Goal: Task Accomplishment & Management: Complete application form

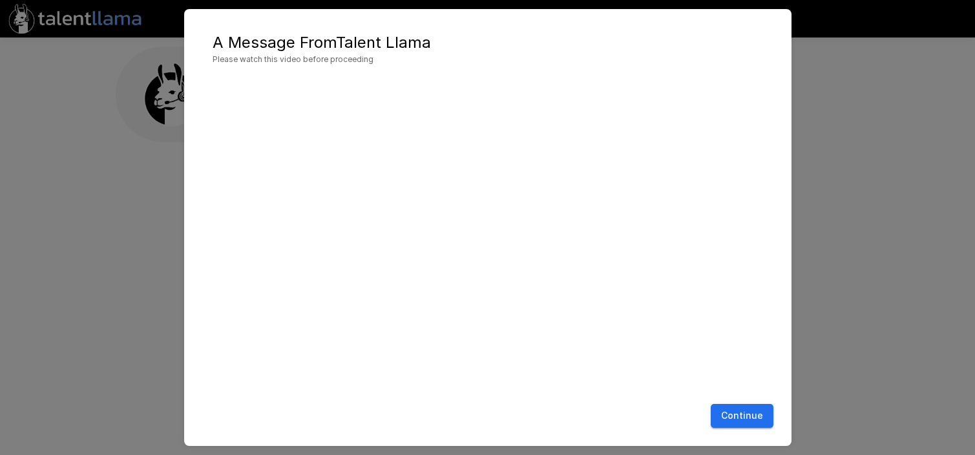
click at [745, 411] on button "Continue" at bounding box center [742, 416] width 63 height 24
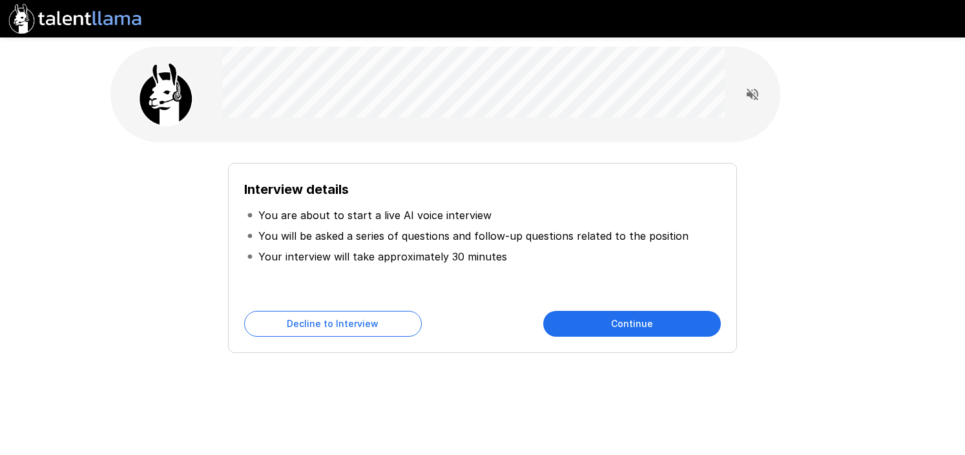
click at [644, 327] on button "Continue" at bounding box center [632, 324] width 178 height 26
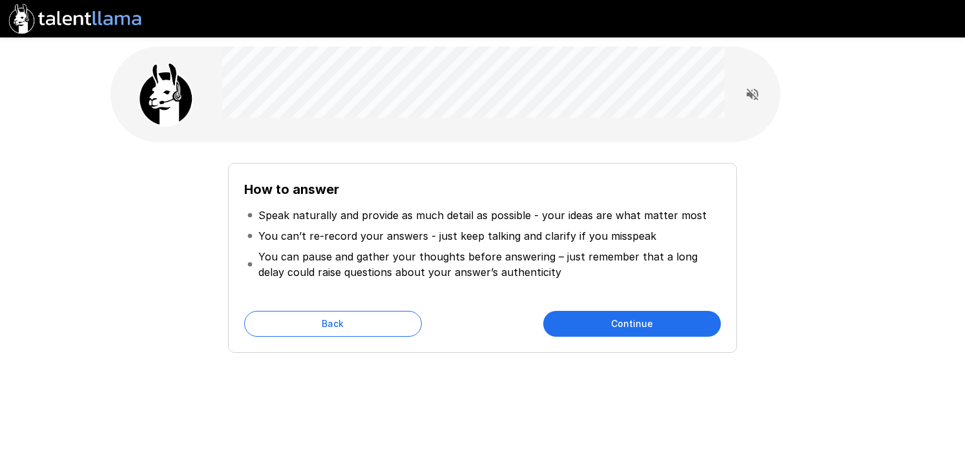
click at [623, 324] on button "Continue" at bounding box center [632, 324] width 178 height 26
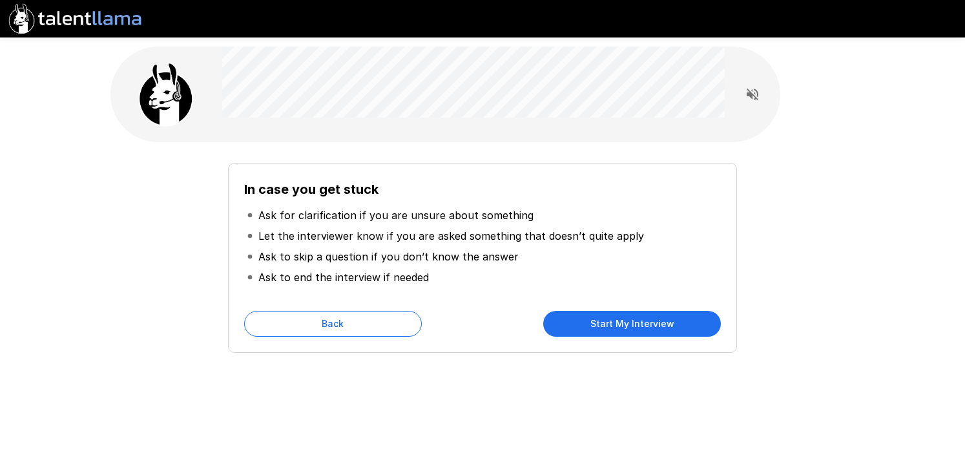
click at [625, 326] on button "Start My Interview" at bounding box center [632, 324] width 178 height 26
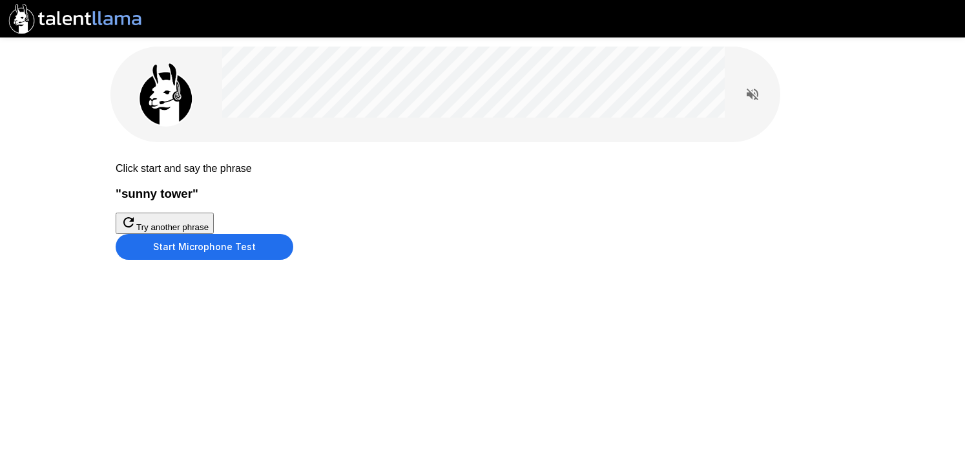
click at [293, 260] on button "Start Microphone Test" at bounding box center [205, 247] width 178 height 26
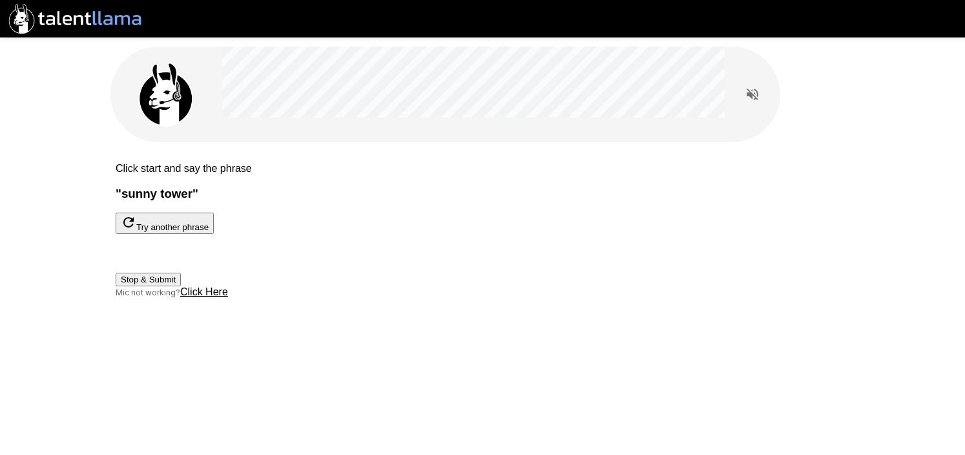
click at [181, 286] on button "Stop & Submit" at bounding box center [148, 280] width 65 height 14
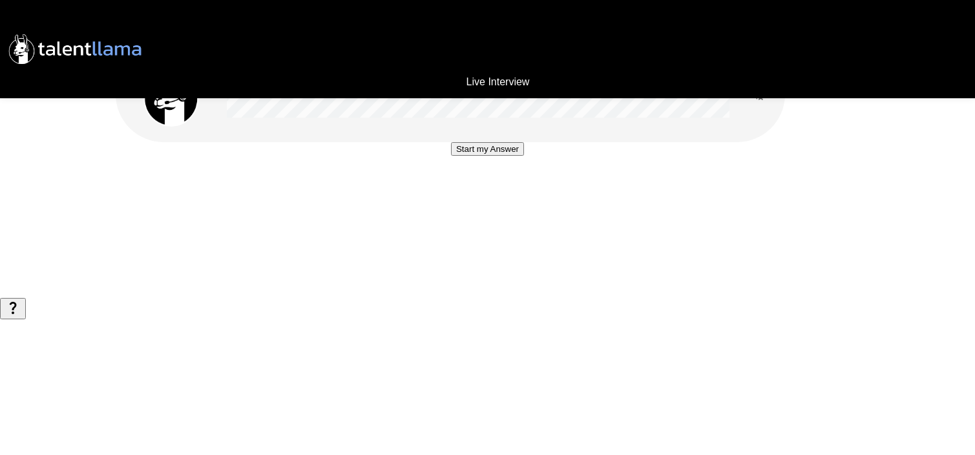
click at [476, 156] on button "Start my Answer" at bounding box center [487, 149] width 73 height 14
click at [492, 194] on button "Stop & Submit" at bounding box center [487, 188] width 65 height 14
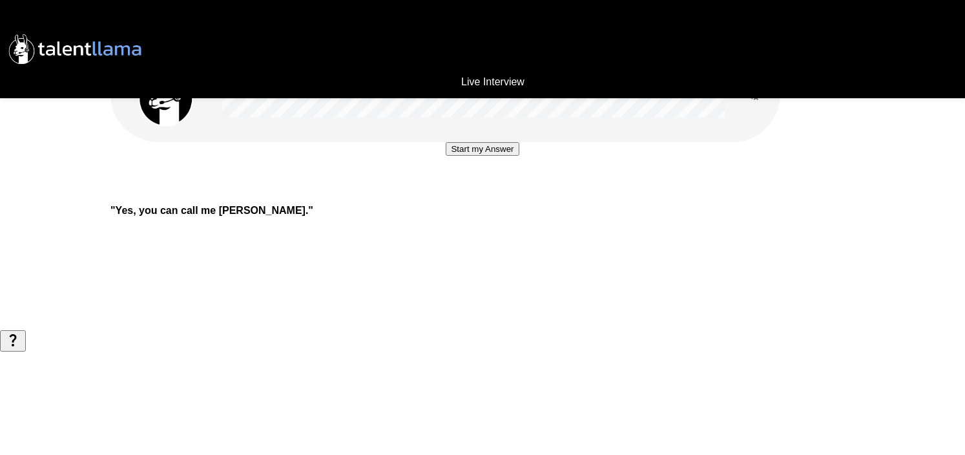
click at [473, 156] on button "Start my Answer" at bounding box center [482, 149] width 73 height 14
click at [504, 194] on button "Stop & Submit" at bounding box center [482, 188] width 65 height 14
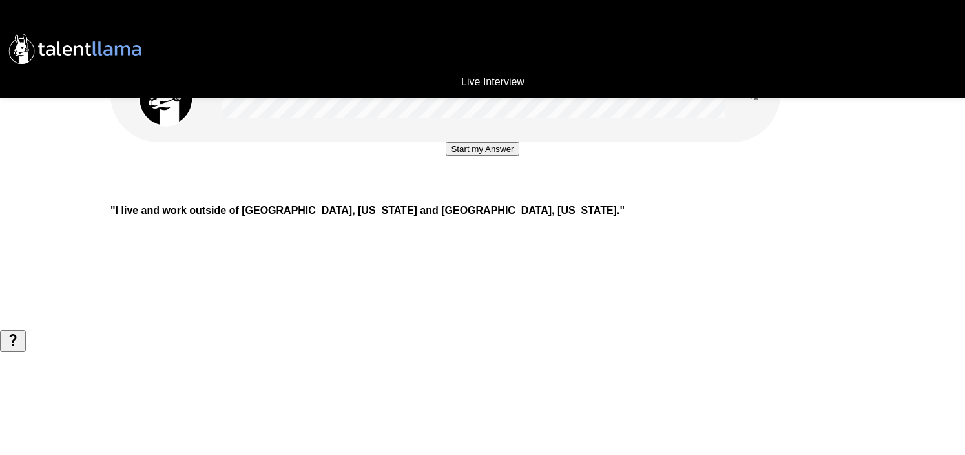
click at [493, 156] on button "Start my Answer" at bounding box center [482, 149] width 73 height 14
click at [490, 194] on button "Stop & Submit" at bounding box center [482, 188] width 65 height 14
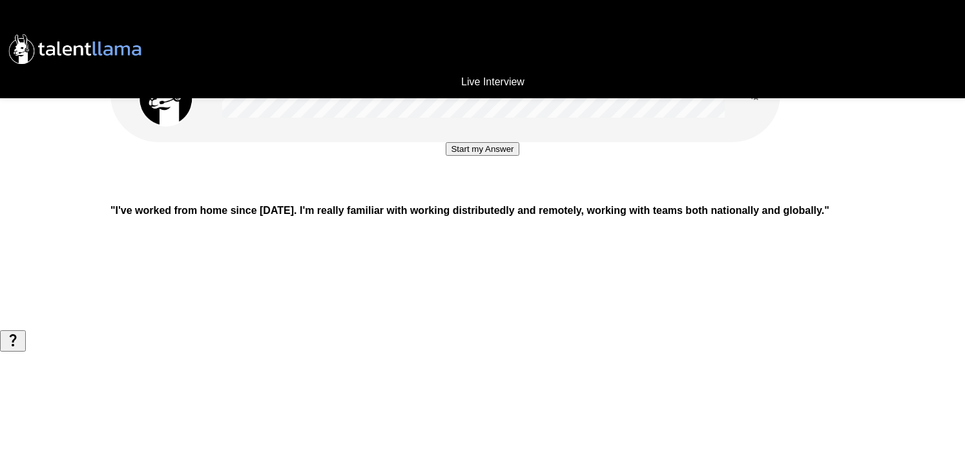
click at [461, 156] on button "Start my Answer" at bounding box center [482, 149] width 73 height 14
click at [461, 194] on button "Stop & Submit" at bounding box center [482, 188] width 65 height 14
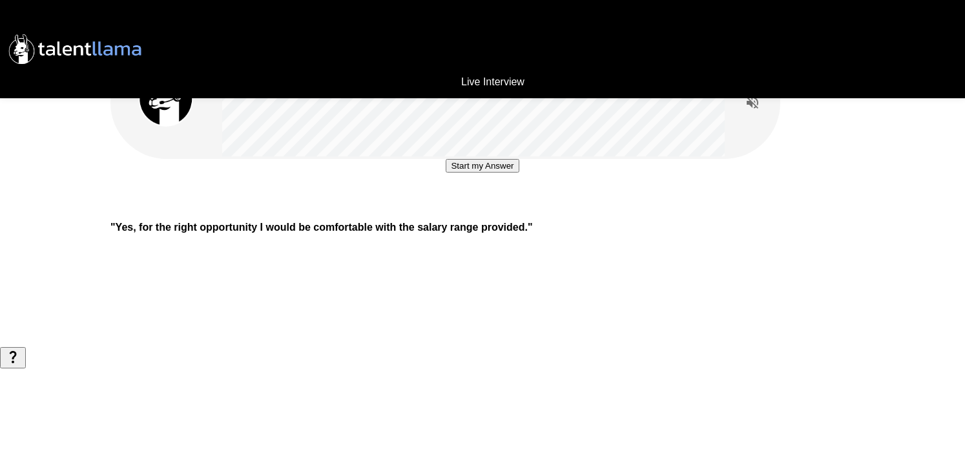
click at [481, 172] on button "Start my Answer" at bounding box center [482, 166] width 73 height 14
click at [481, 211] on button "Stop & Submit" at bounding box center [482, 205] width 65 height 14
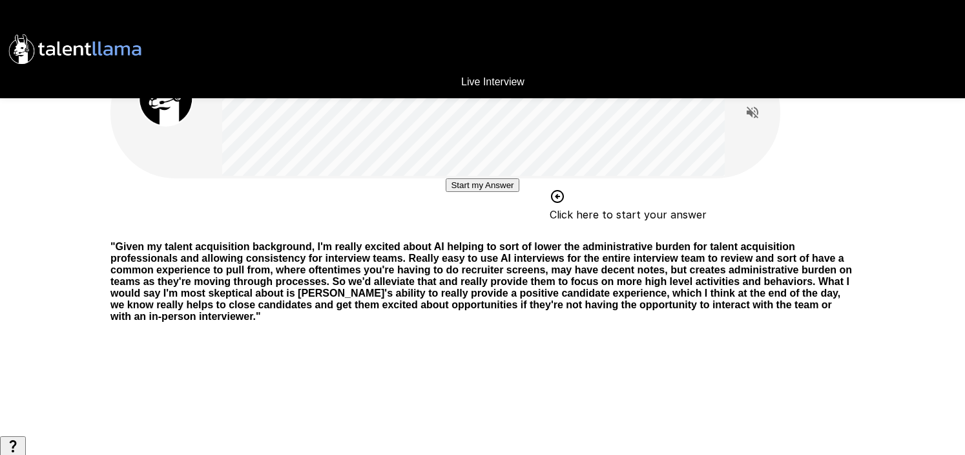
click at [472, 192] on button "Start my Answer" at bounding box center [482, 185] width 73 height 14
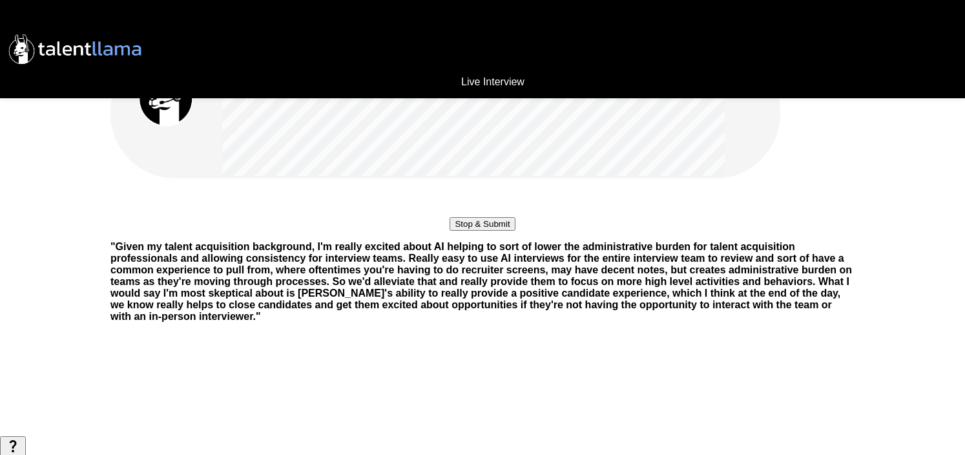
click at [472, 231] on button "Stop & Submit" at bounding box center [482, 224] width 65 height 14
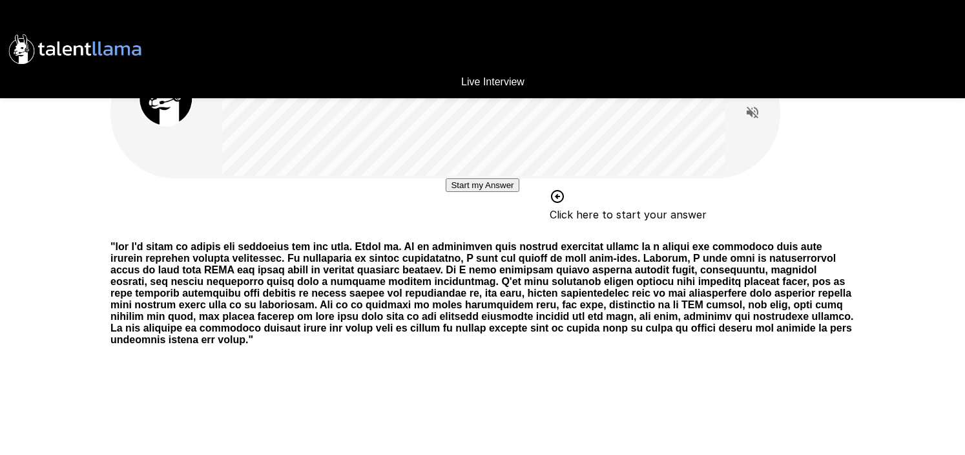
click at [506, 192] on button "Start my Answer" at bounding box center [482, 185] width 73 height 14
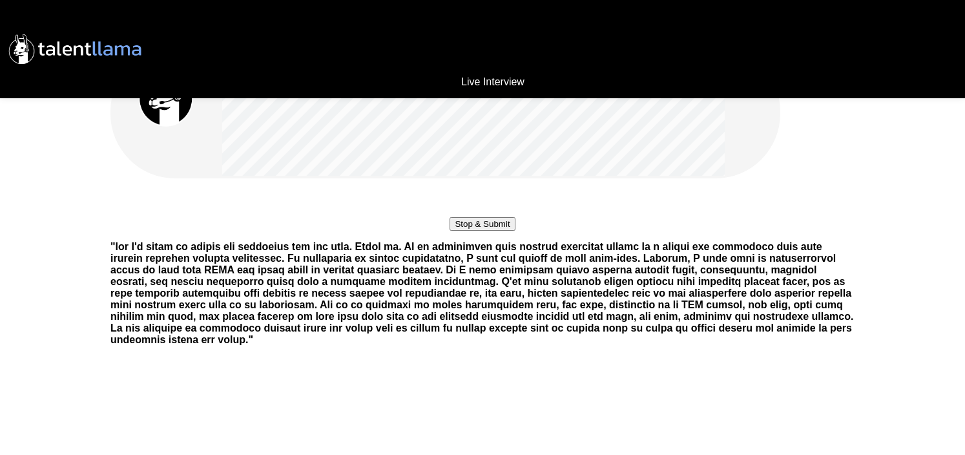
click at [506, 231] on button "Stop & Submit" at bounding box center [482, 224] width 65 height 14
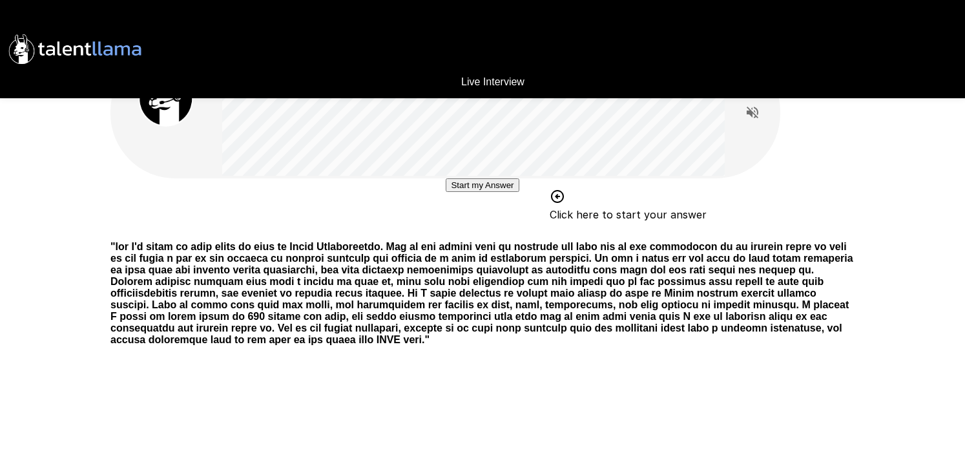
click at [501, 192] on button "Start my Answer" at bounding box center [482, 185] width 73 height 14
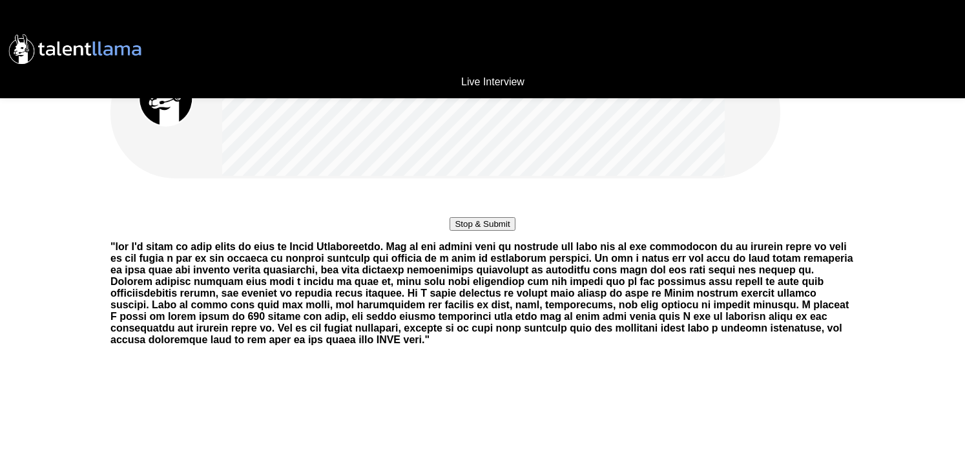
click at [512, 231] on button "Stop & Submit" at bounding box center [482, 224] width 65 height 14
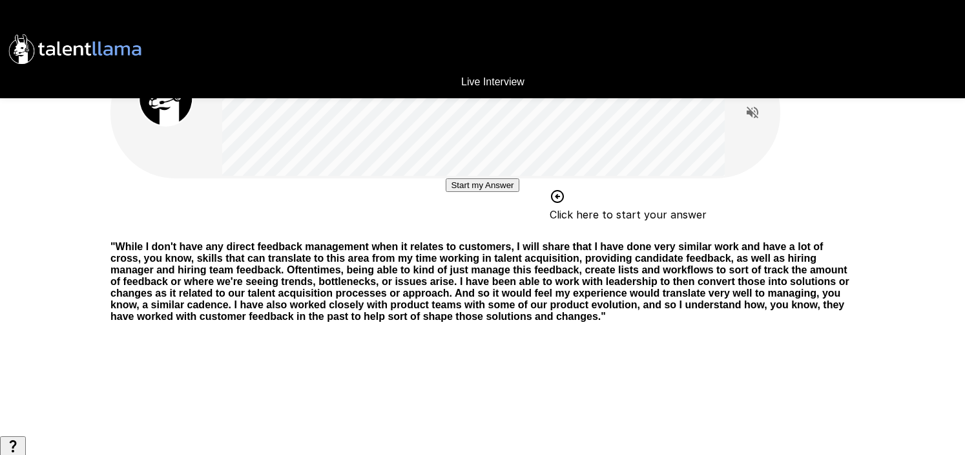
click at [478, 192] on button "Start my Answer" at bounding box center [482, 185] width 73 height 14
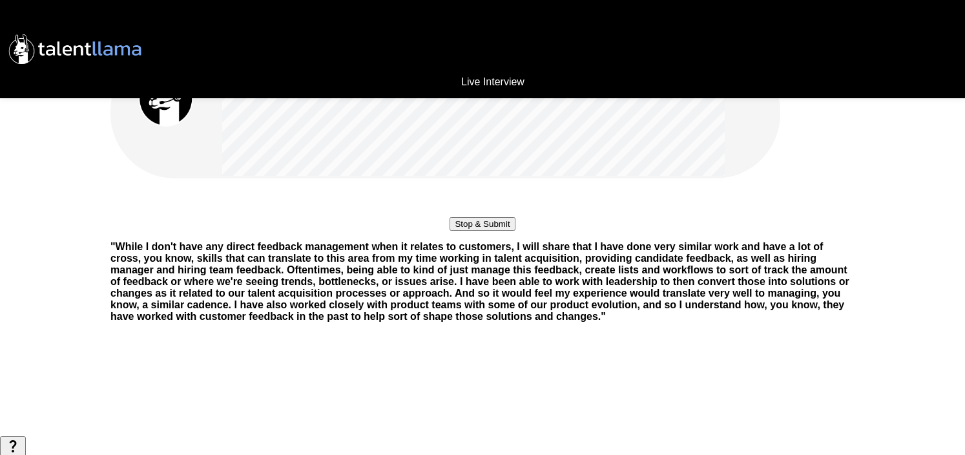
click at [489, 231] on button "Stop & Submit" at bounding box center [482, 224] width 65 height 14
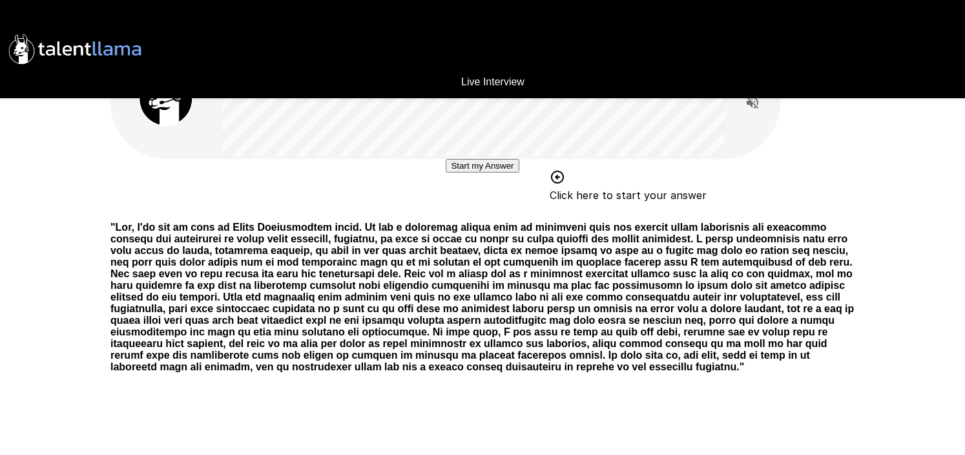
click at [507, 172] on button "Start my Answer" at bounding box center [482, 166] width 73 height 14
click at [507, 211] on button "Stop & Submit" at bounding box center [482, 205] width 65 height 14
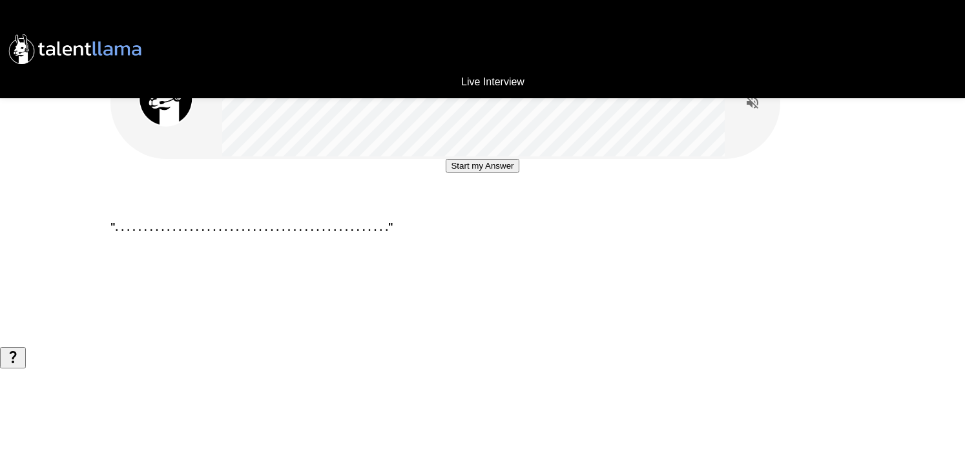
click at [484, 172] on button "Start my Answer" at bounding box center [482, 166] width 73 height 14
click at [508, 211] on button "Stop & Submit" at bounding box center [482, 205] width 65 height 14
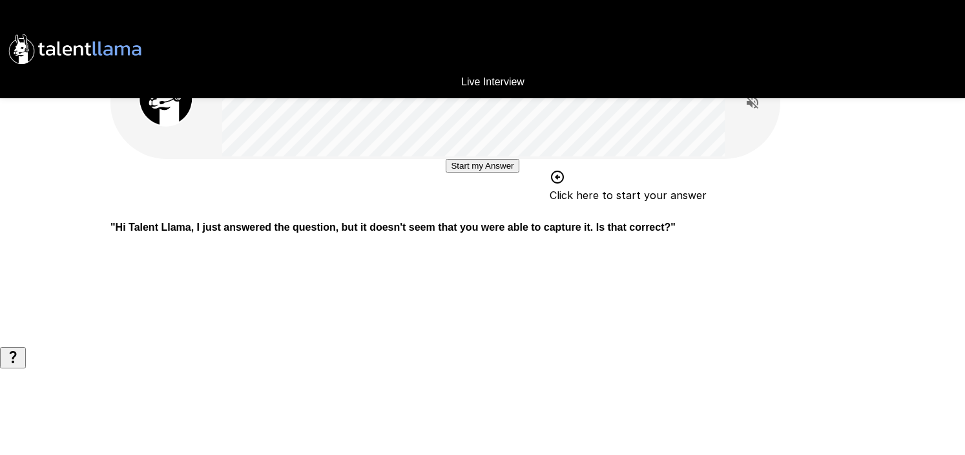
click at [488, 172] on button "Start my Answer" at bounding box center [482, 166] width 73 height 14
click at [488, 211] on button "Stop & Submit" at bounding box center [482, 205] width 65 height 14
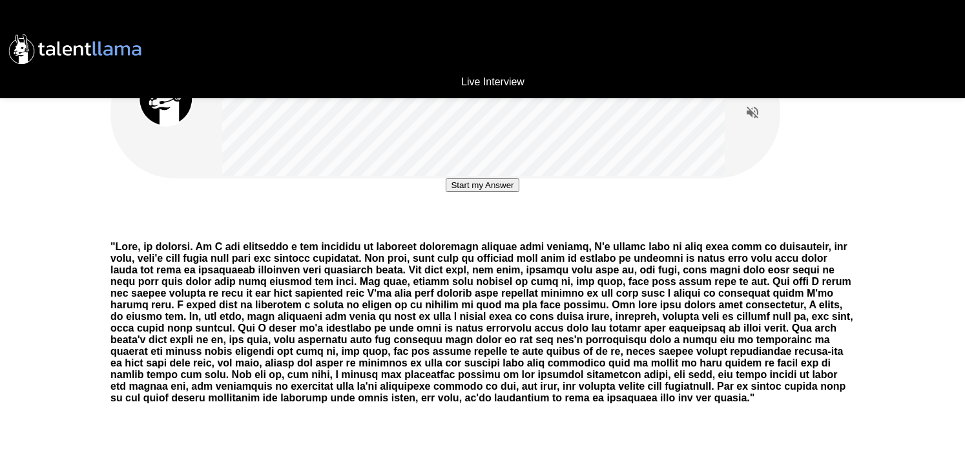
click at [484, 192] on button "Start my Answer" at bounding box center [482, 185] width 73 height 14
click at [484, 231] on button "Stop & Submit" at bounding box center [482, 224] width 65 height 14
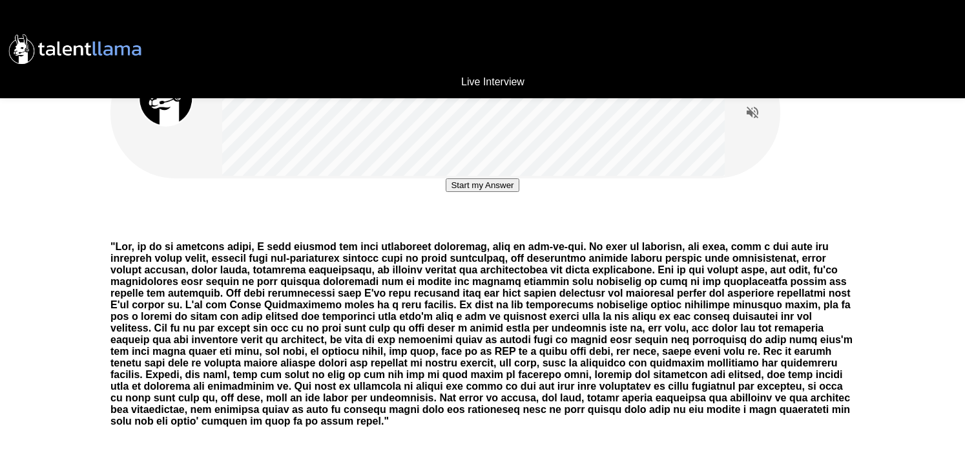
click at [475, 192] on button "Start my Answer" at bounding box center [482, 185] width 73 height 14
click at [475, 231] on button "Stop & Submit" at bounding box center [482, 224] width 65 height 14
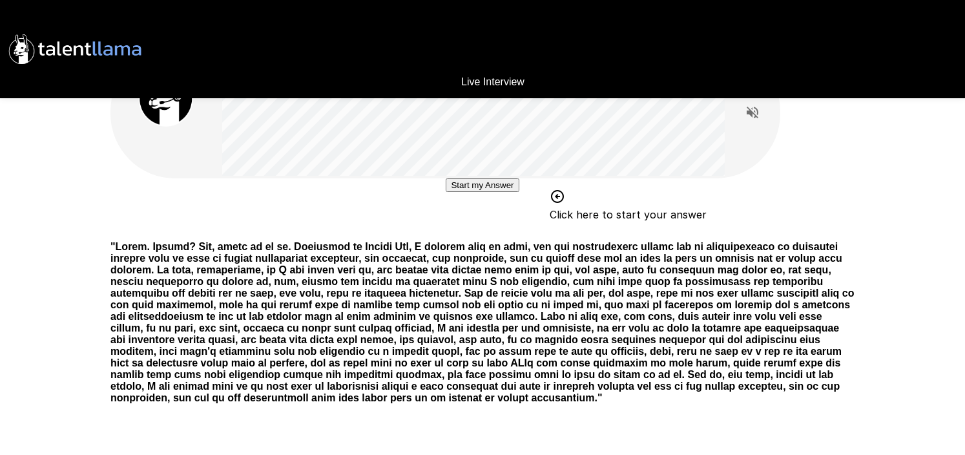
click at [474, 192] on button "Start my Answer" at bounding box center [482, 185] width 73 height 14
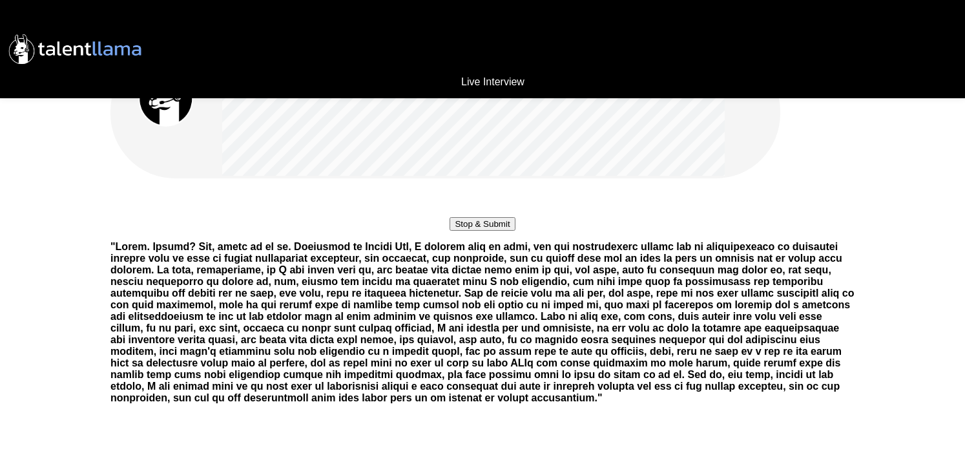
click at [515, 231] on button "Stop & Submit" at bounding box center [482, 224] width 65 height 14
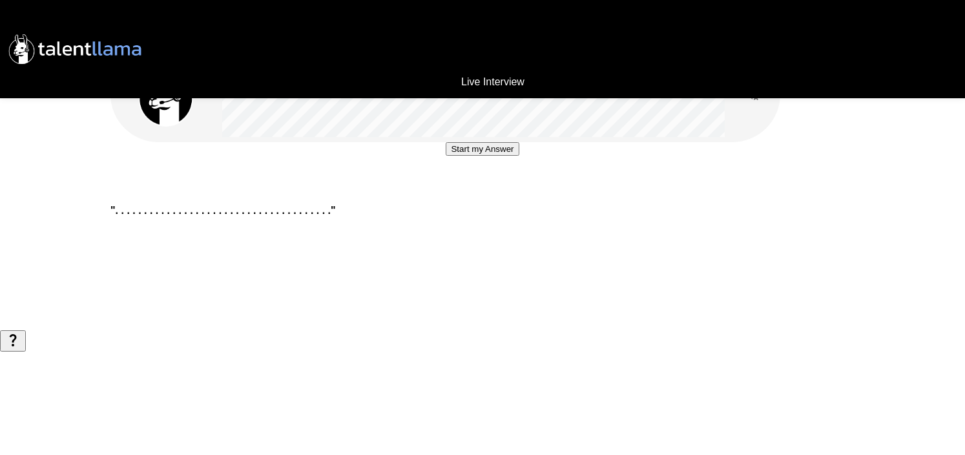
click at [504, 156] on button "Start my Answer" at bounding box center [482, 149] width 73 height 14
click at [480, 194] on button "Stop & Submit" at bounding box center [482, 188] width 65 height 14
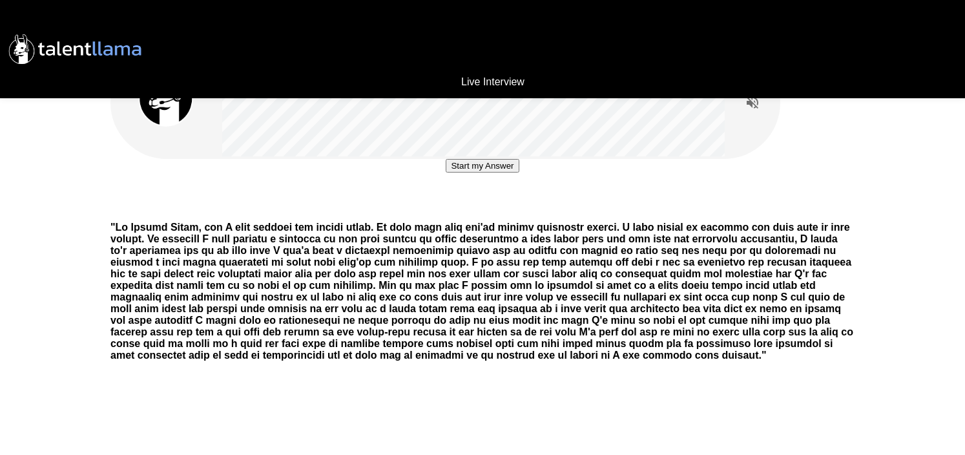
click at [492, 172] on button "Start my Answer" at bounding box center [482, 166] width 73 height 14
click at [515, 211] on button "Stop & Submit" at bounding box center [482, 205] width 65 height 14
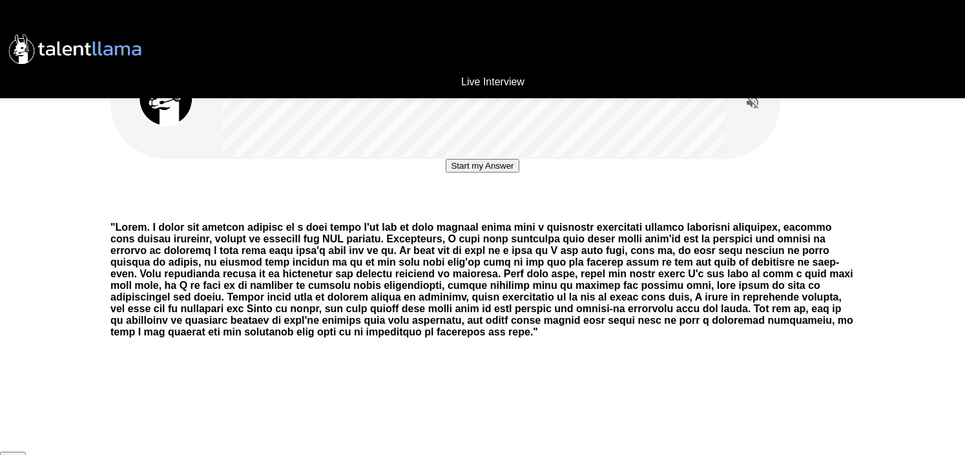
click at [485, 172] on button "Start my Answer" at bounding box center [482, 166] width 73 height 14
click at [484, 211] on button "Stop & Submit" at bounding box center [482, 205] width 65 height 14
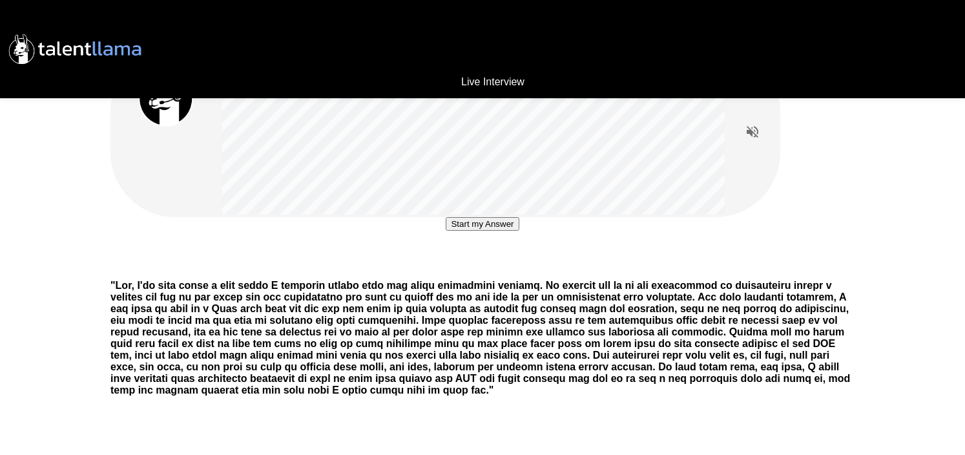
click at [467, 231] on button "Start my Answer" at bounding box center [482, 224] width 73 height 14
click at [467, 269] on button "Stop & Submit" at bounding box center [482, 263] width 65 height 14
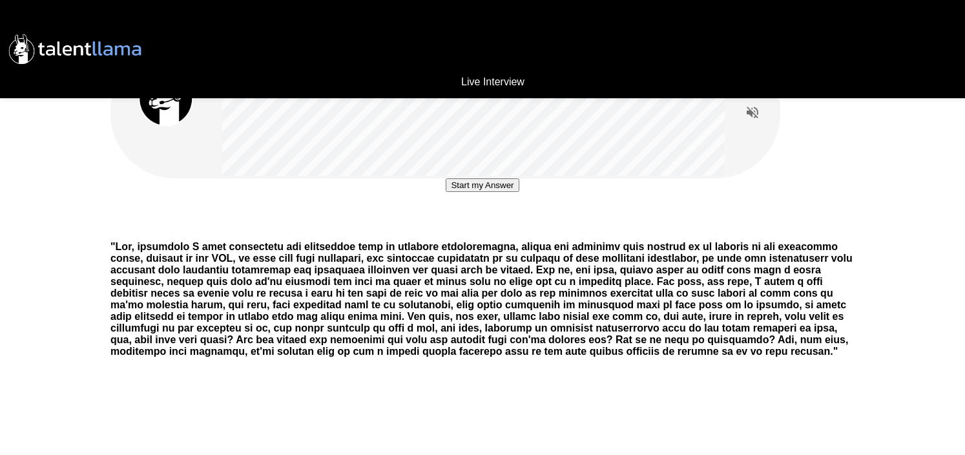
click at [512, 192] on button "Start my Answer" at bounding box center [482, 185] width 73 height 14
click at [514, 231] on button "Stop & Submit" at bounding box center [482, 224] width 65 height 14
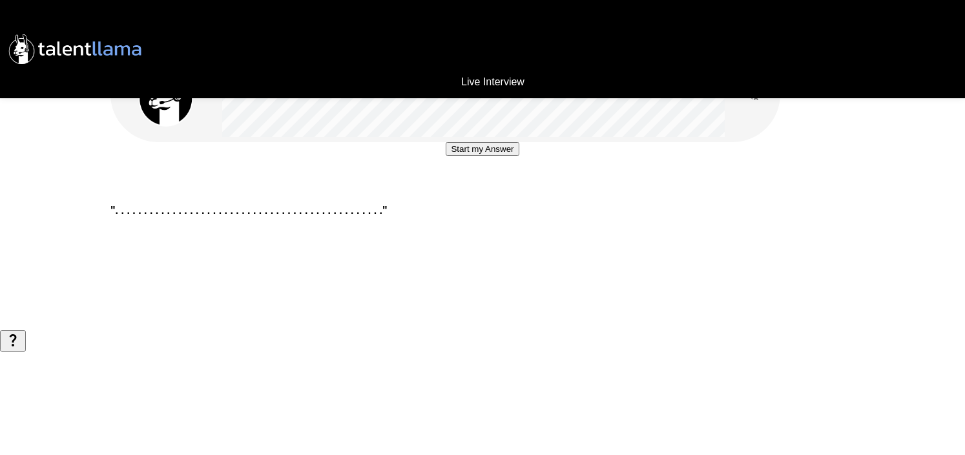
click at [510, 156] on button "Start my Answer" at bounding box center [482, 149] width 73 height 14
click at [481, 194] on button "Stop & Submit" at bounding box center [482, 188] width 65 height 14
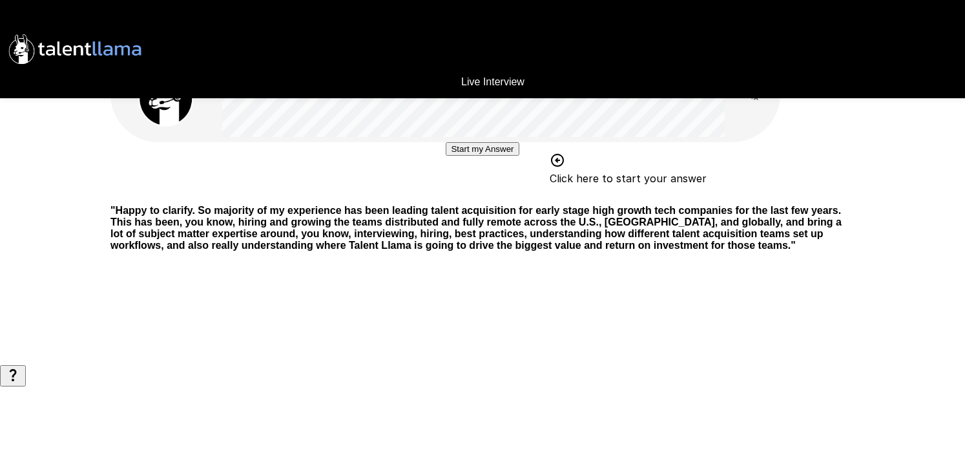
click at [490, 156] on button "Start my Answer" at bounding box center [482, 149] width 73 height 14
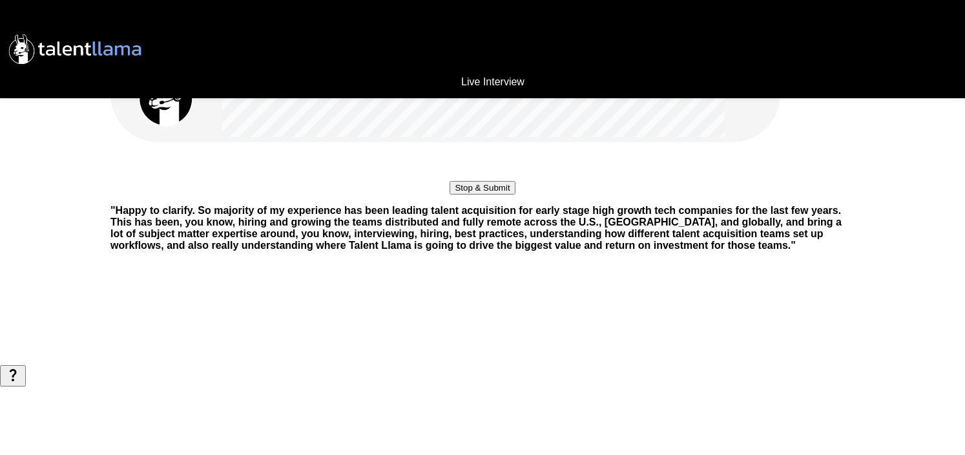
click at [490, 194] on button "Stop & Submit" at bounding box center [482, 188] width 65 height 14
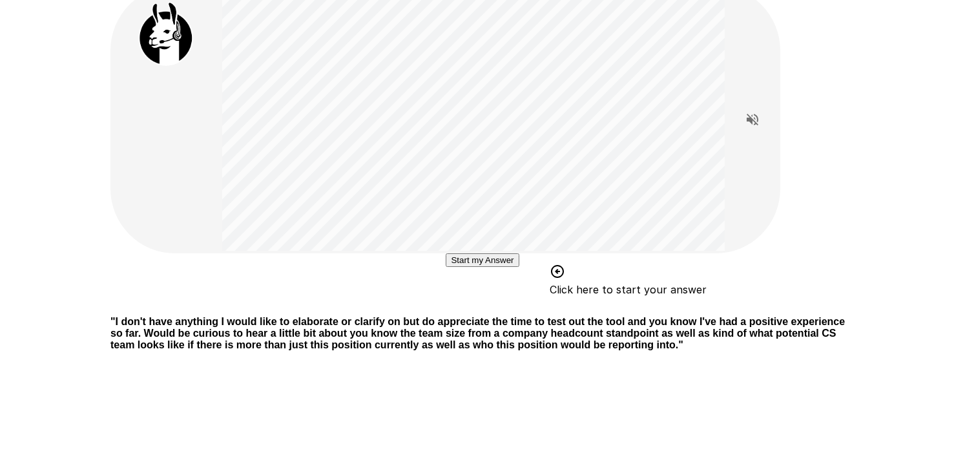
scroll to position [61, 0]
click at [505, 266] on button "Start my Answer" at bounding box center [482, 260] width 73 height 14
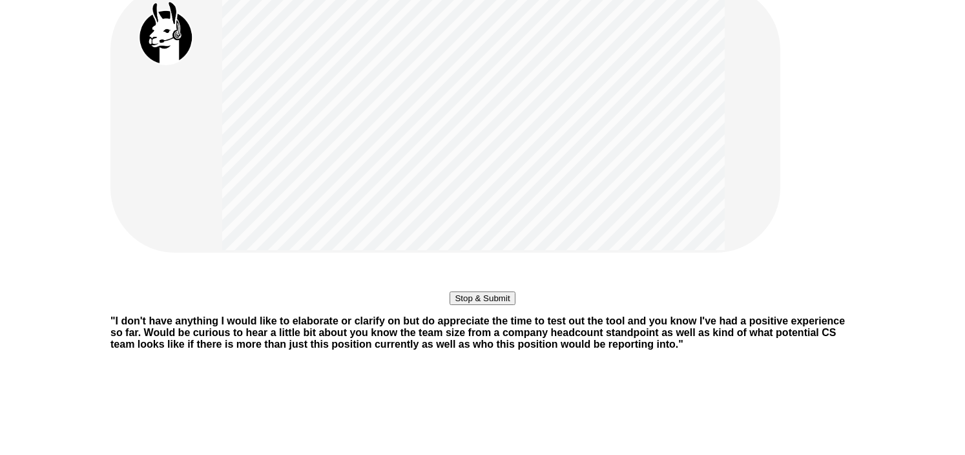
click at [505, 305] on button "Stop & Submit" at bounding box center [482, 298] width 65 height 14
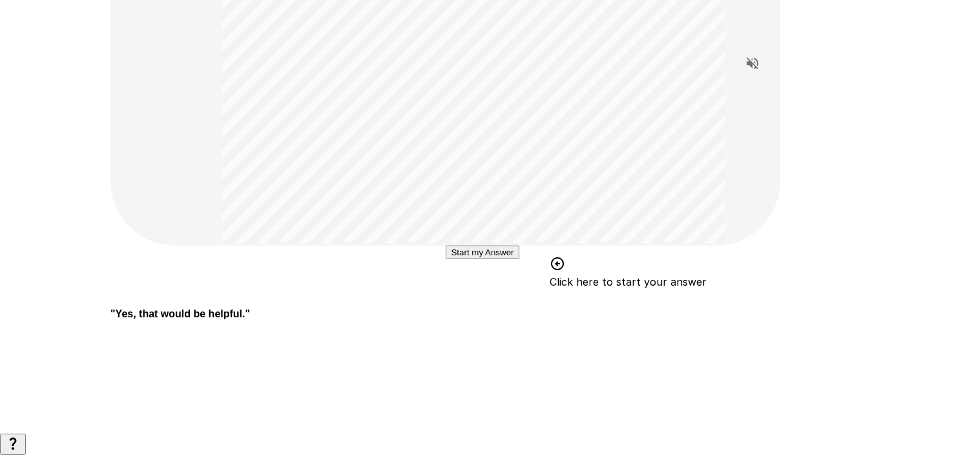
scroll to position [220, 0]
click at [494, 259] on button "Start my Answer" at bounding box center [482, 252] width 73 height 14
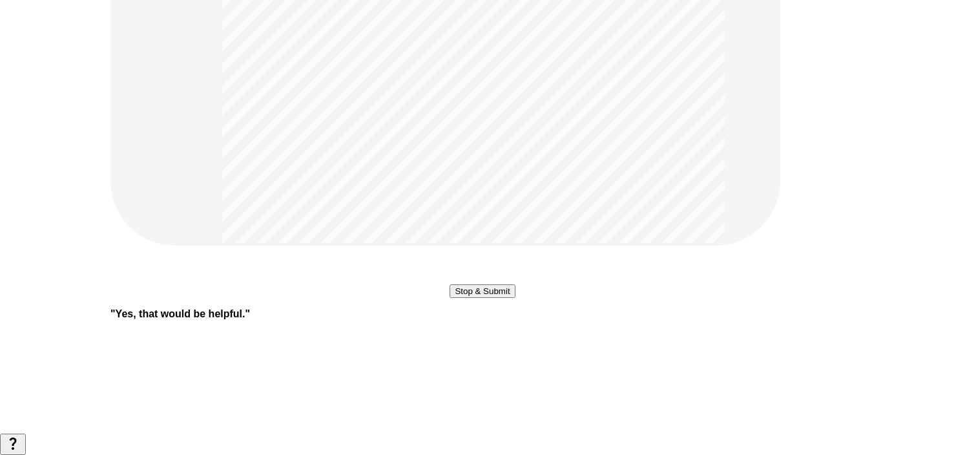
click at [486, 298] on button "Stop & Submit" at bounding box center [482, 291] width 65 height 14
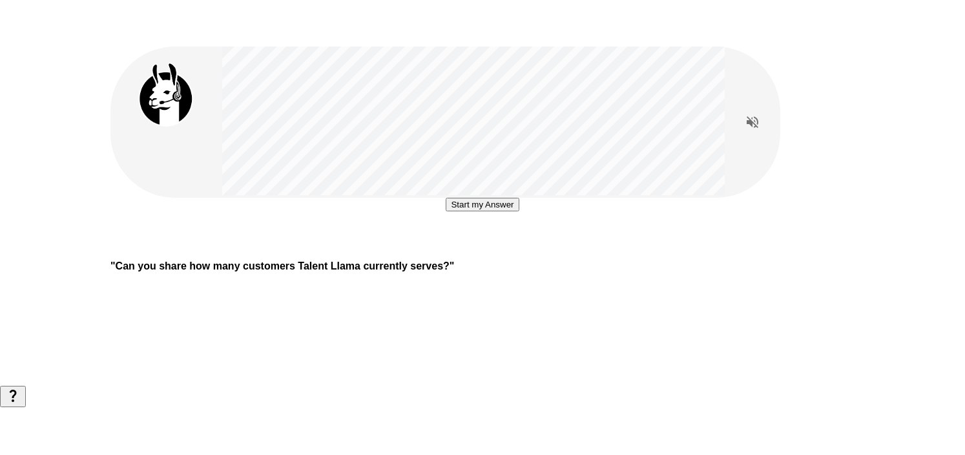
scroll to position [130, 0]
click at [517, 211] on button "Start my Answer" at bounding box center [482, 205] width 73 height 14
click at [515, 236] on button "Stop & Submit" at bounding box center [482, 243] width 65 height 14
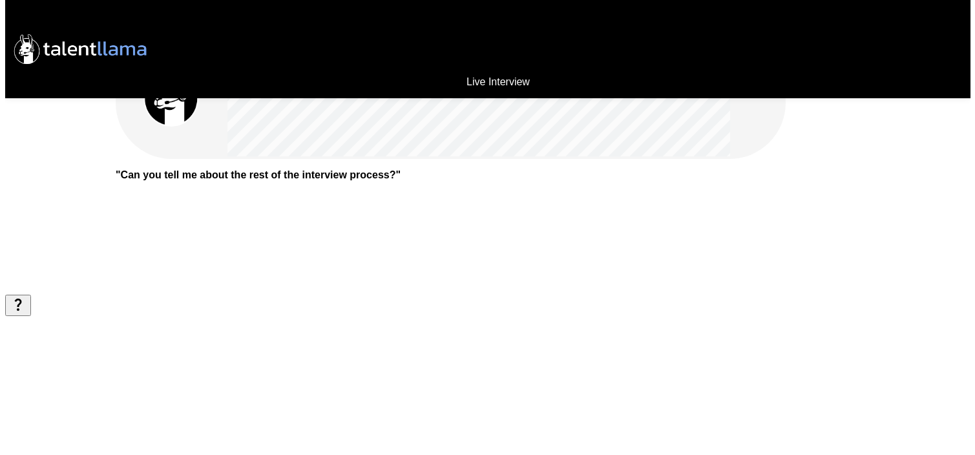
scroll to position [0, 0]
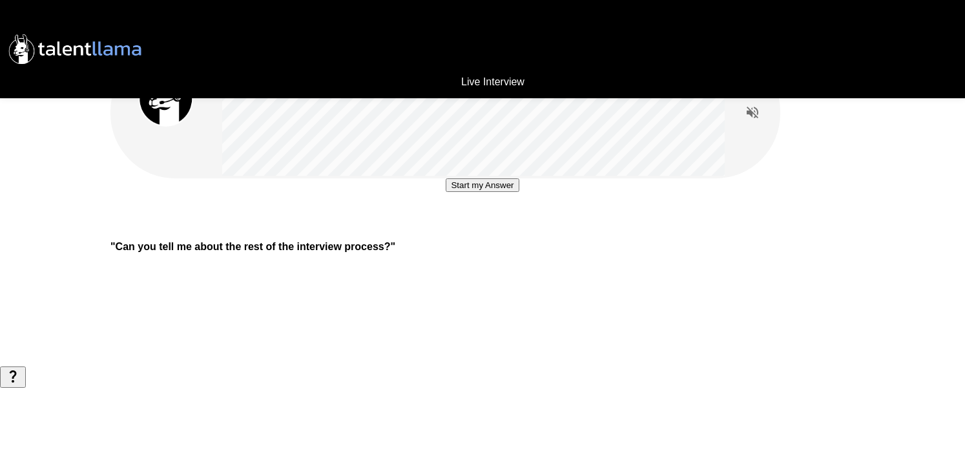
click at [485, 192] on button "Start my Answer" at bounding box center [482, 185] width 73 height 14
click at [485, 231] on button "Stop & Submit" at bounding box center [482, 224] width 65 height 14
click at [485, 192] on button "Start my Answer" at bounding box center [482, 185] width 73 height 14
click at [485, 231] on button "Stop & Submit" at bounding box center [482, 224] width 65 height 14
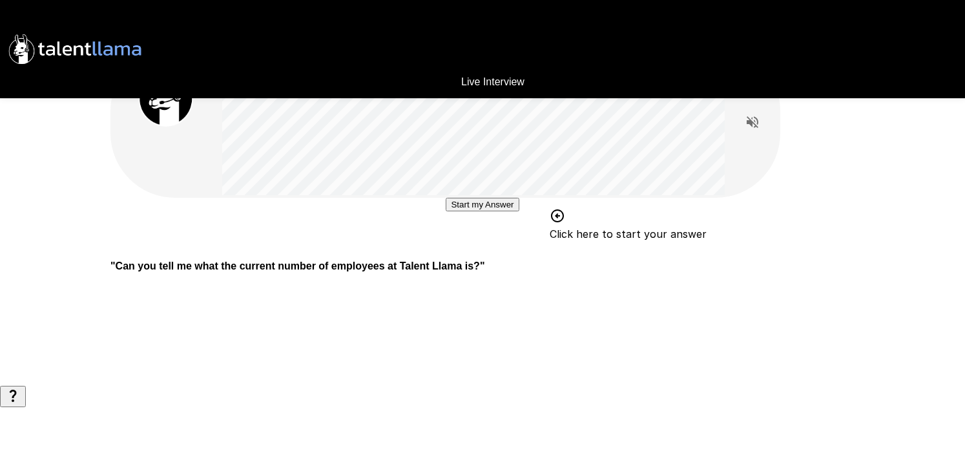
click at [476, 211] on button "Start my Answer" at bounding box center [482, 205] width 73 height 14
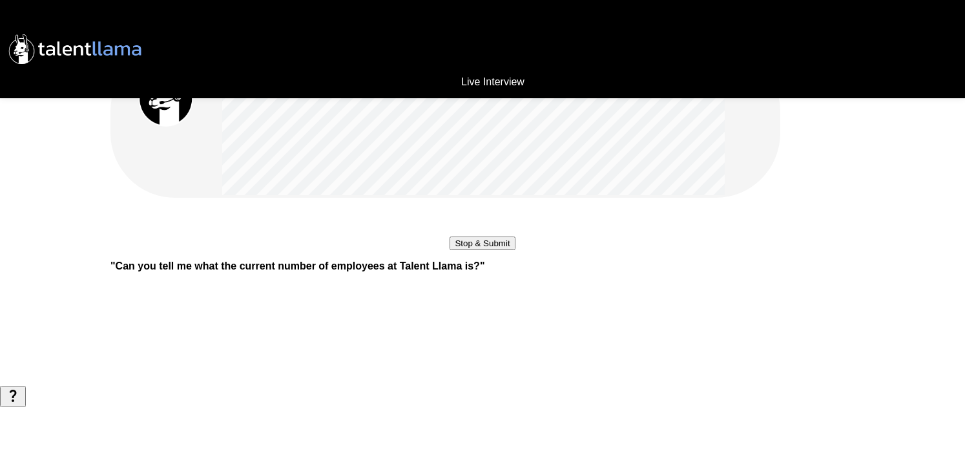
click at [488, 250] on button "Stop & Submit" at bounding box center [482, 243] width 65 height 14
